Goal: Task Accomplishment & Management: Manage account settings

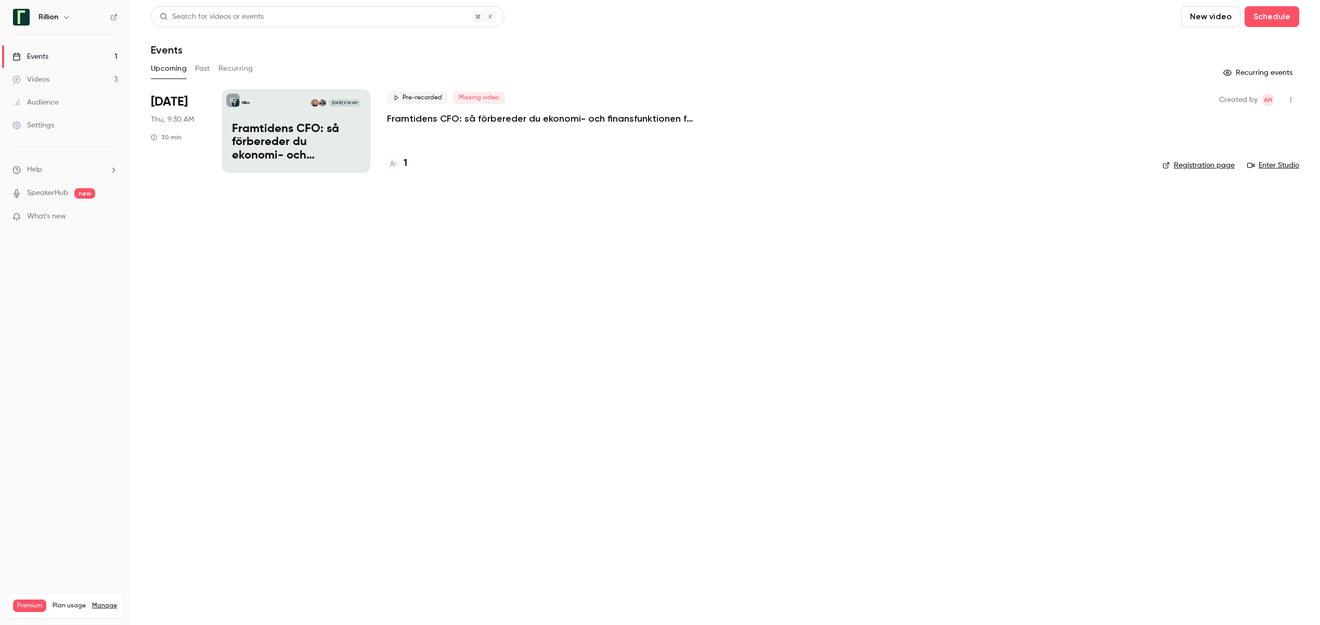
click at [455, 126] on div "Pre-recorded Missing video Framtidens CFO: så förbereder du ekonomi- och finans…" at bounding box center [766, 130] width 759 height 83
click at [457, 123] on p "Framtidens CFO: så förbereder du ekonomi- och finansfunktionen för AI-eran​" at bounding box center [543, 118] width 312 height 12
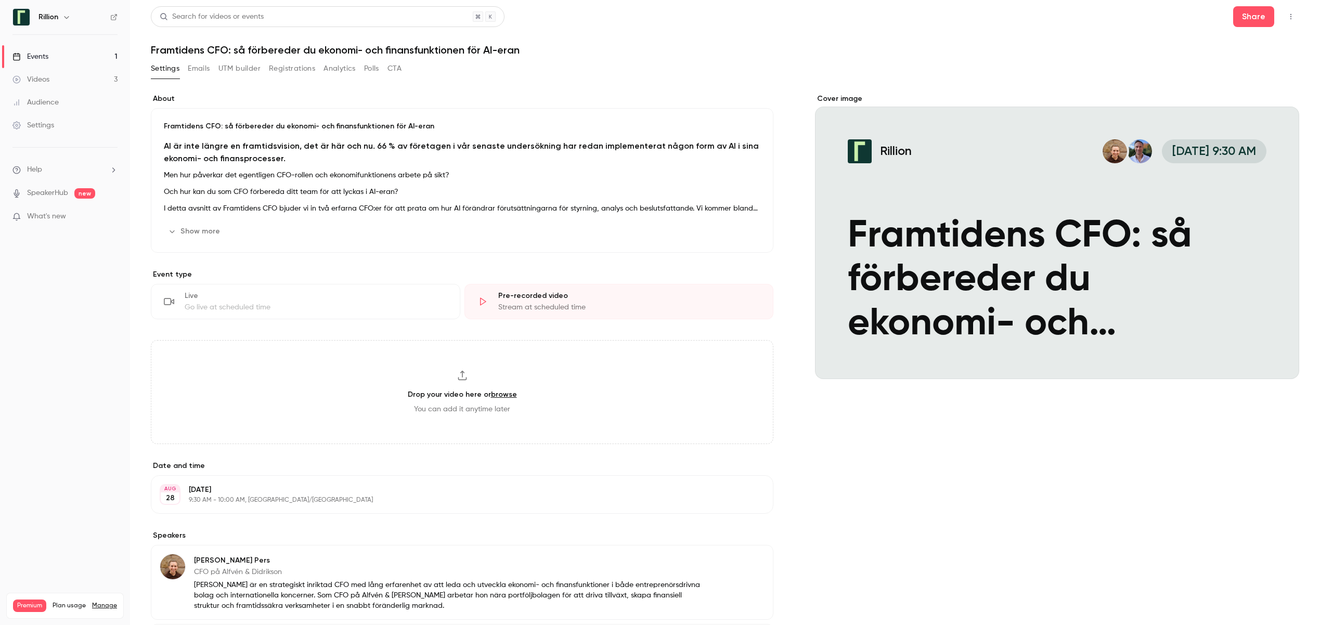
click at [285, 69] on button "Registrations" at bounding box center [292, 68] width 46 height 17
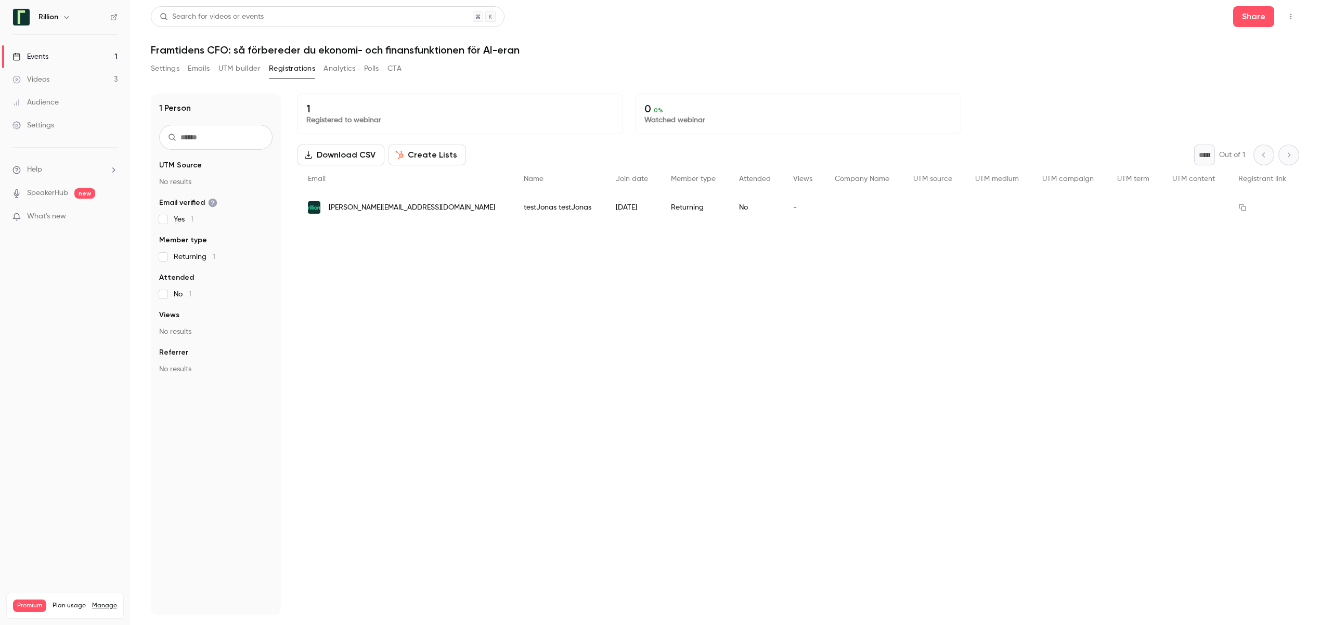
click at [160, 67] on button "Settings" at bounding box center [165, 68] width 29 height 17
